Goal: Information Seeking & Learning: Stay updated

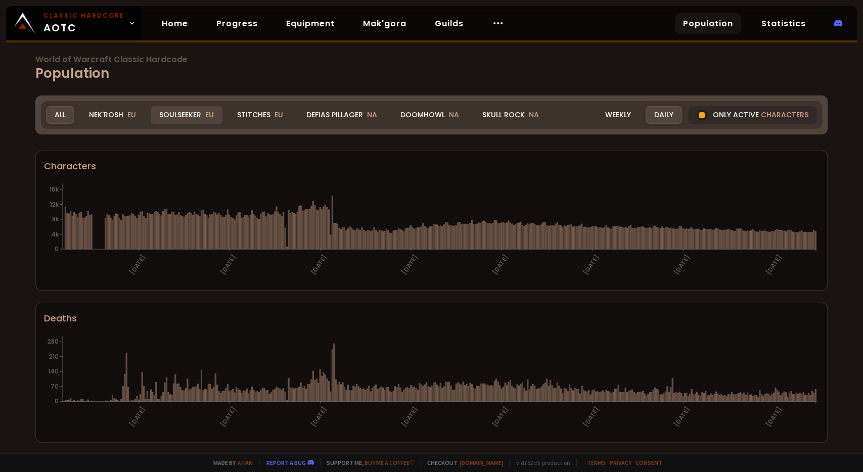
click at [184, 112] on div "Soulseeker EU" at bounding box center [187, 115] width 72 height 18
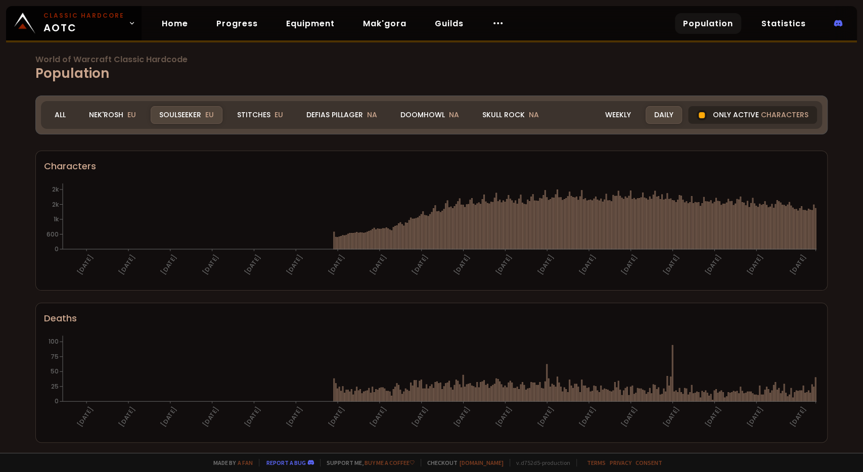
click at [733, 114] on div "Only active characters" at bounding box center [752, 115] width 129 height 18
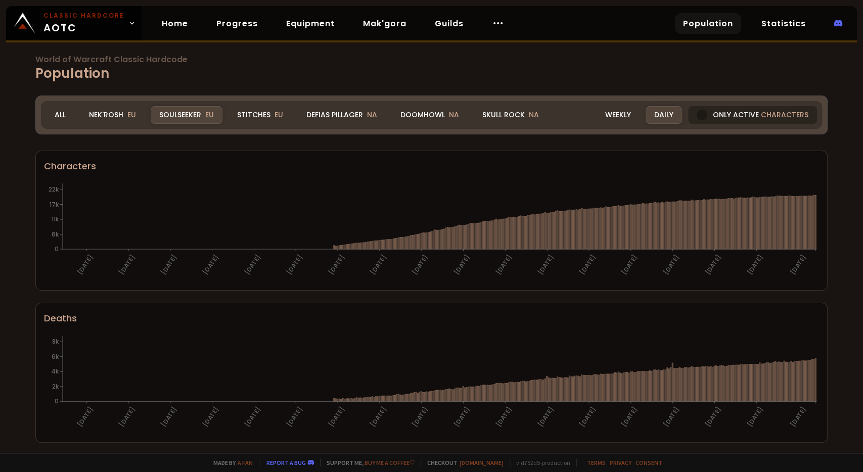
click at [723, 115] on div "Only active characters" at bounding box center [752, 115] width 129 height 18
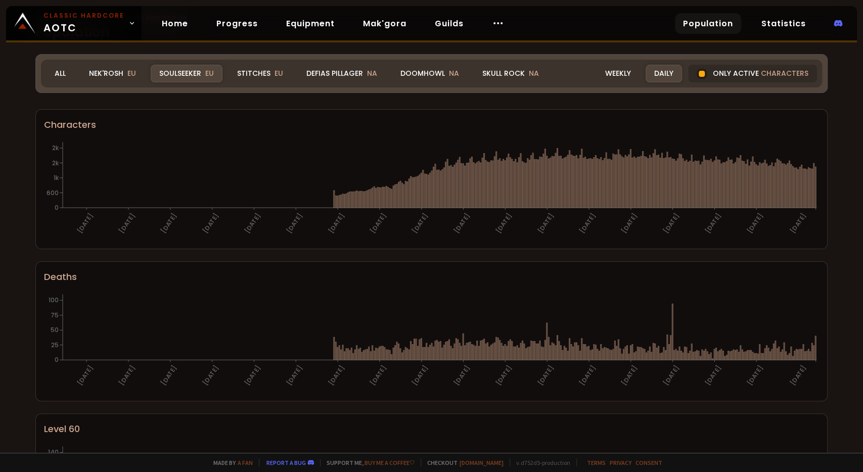
scroll to position [39, 0]
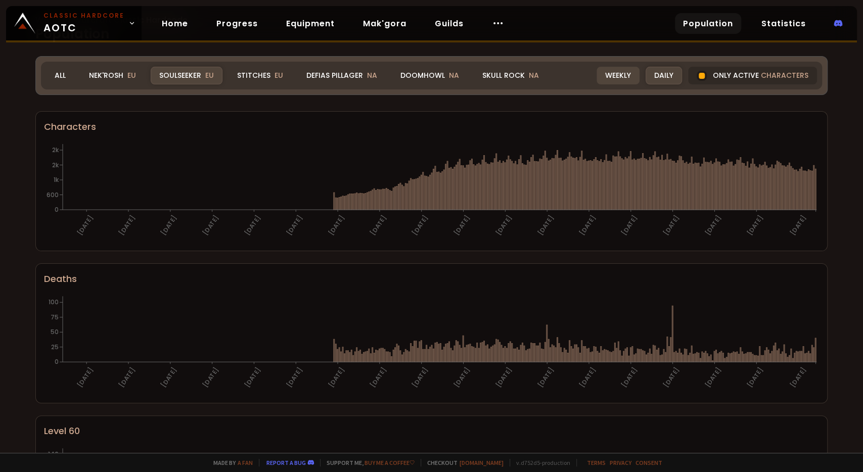
click at [624, 76] on div "Weekly" at bounding box center [618, 76] width 43 height 18
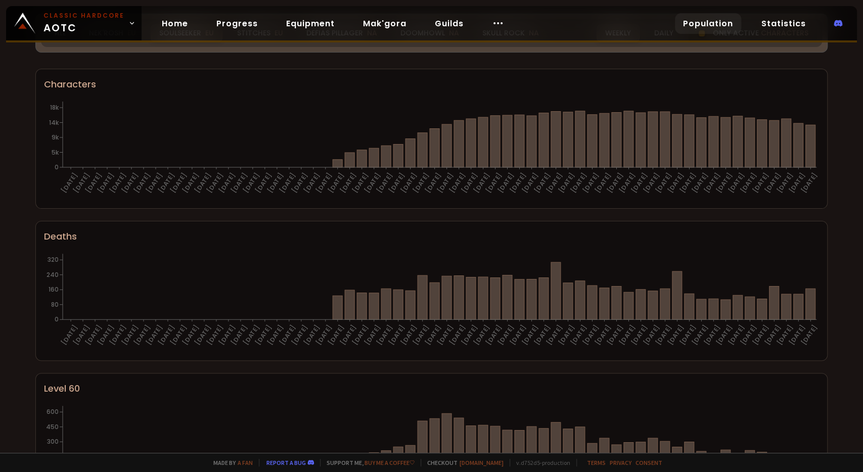
scroll to position [0, 0]
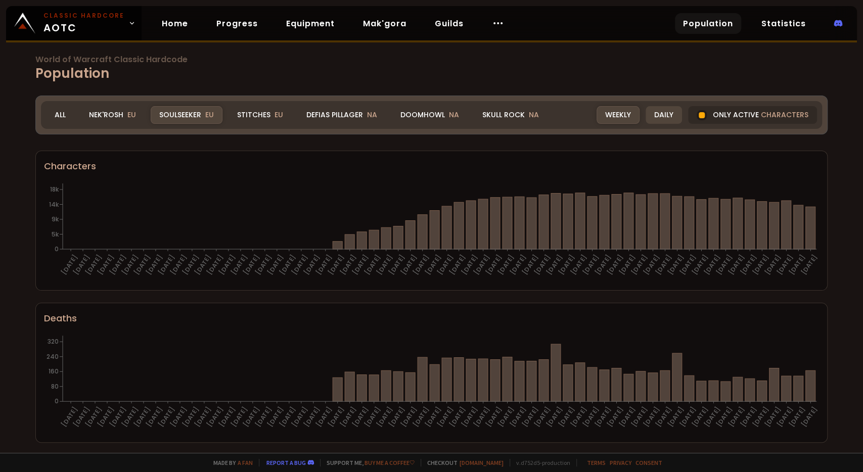
click at [657, 120] on div "Daily" at bounding box center [664, 115] width 36 height 18
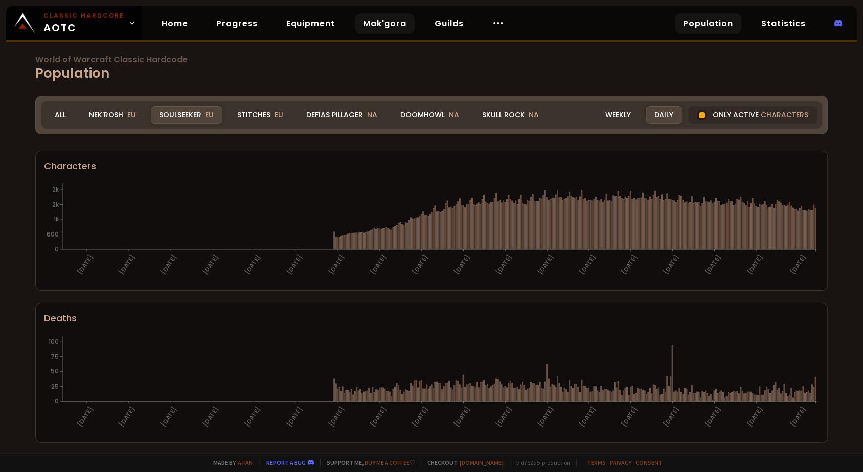
click at [376, 24] on link "Mak'gora" at bounding box center [385, 23] width 60 height 21
